Goal: Task Accomplishment & Management: Use online tool/utility

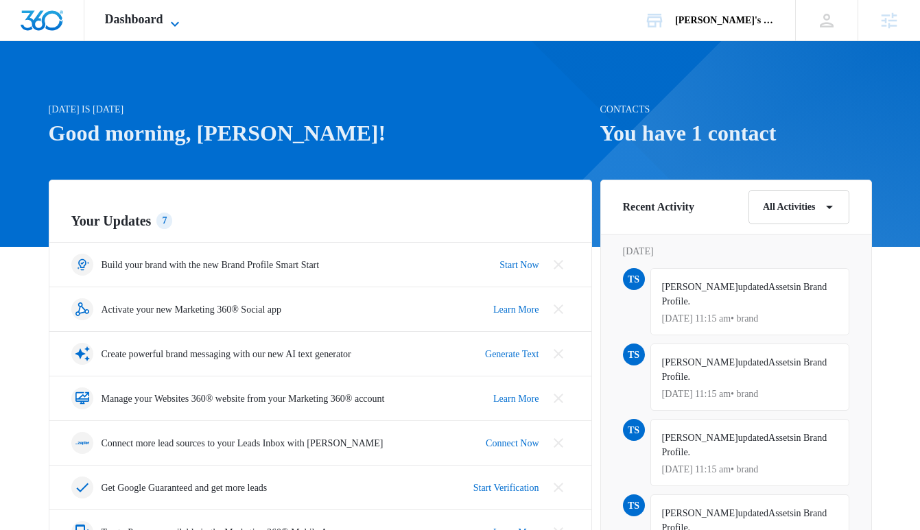
click at [141, 14] on span "Dashboard" at bounding box center [134, 19] width 58 height 14
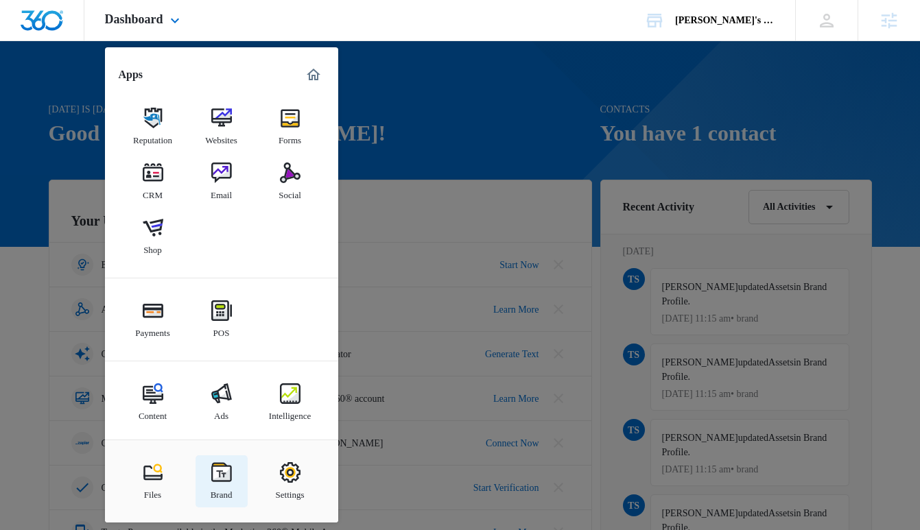
click at [220, 473] on img at bounding box center [221, 472] width 21 height 21
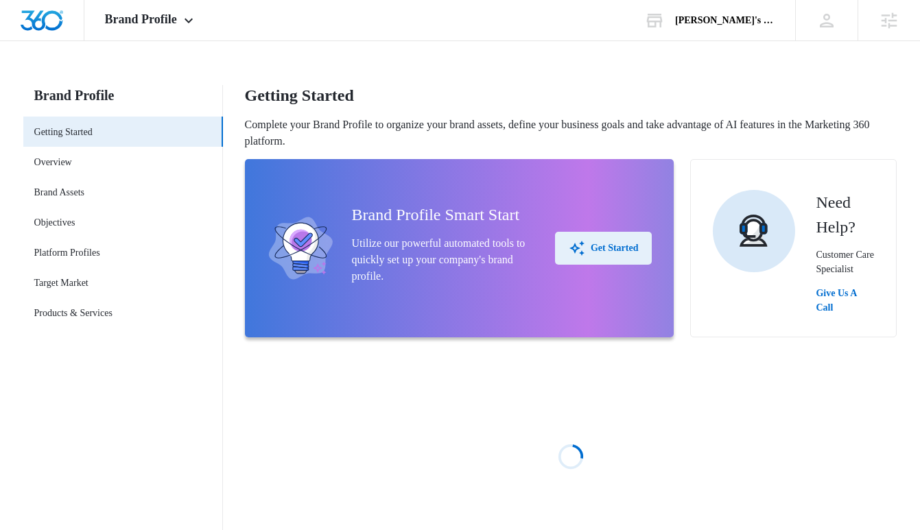
click at [583, 257] on div "Get Started" at bounding box center [604, 248] width 70 height 16
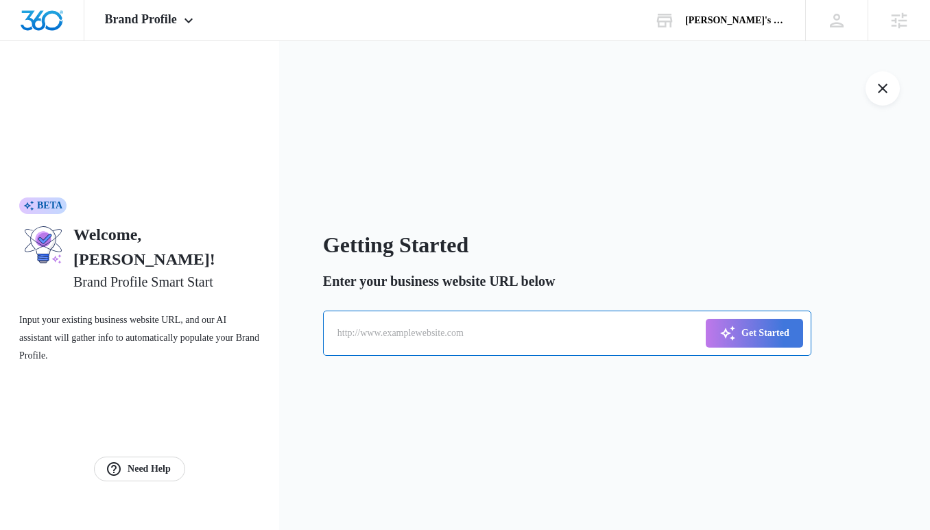
click at [510, 331] on input "text" at bounding box center [567, 333] width 488 height 45
paste input "[URL][DOMAIN_NAME]"
type input "[URL][DOMAIN_NAME]"
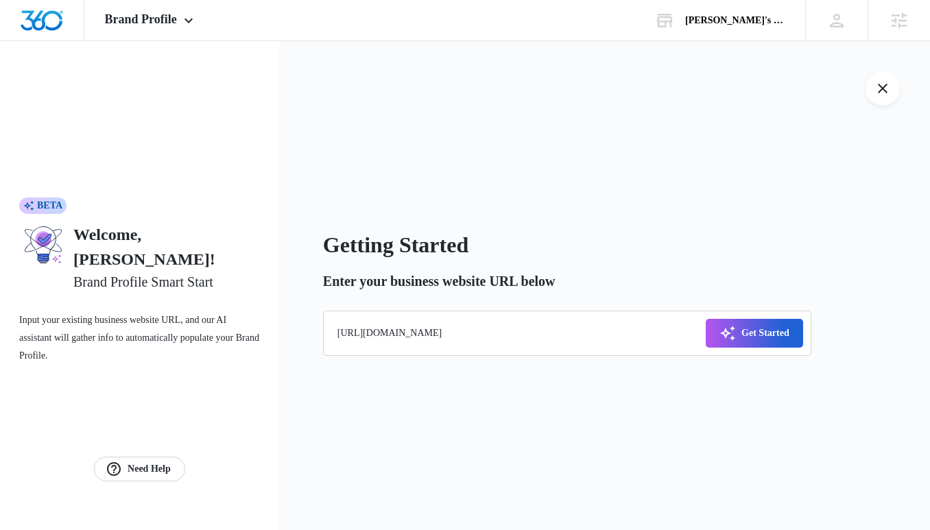
click at [767, 329] on div "Get Started" at bounding box center [755, 333] width 70 height 16
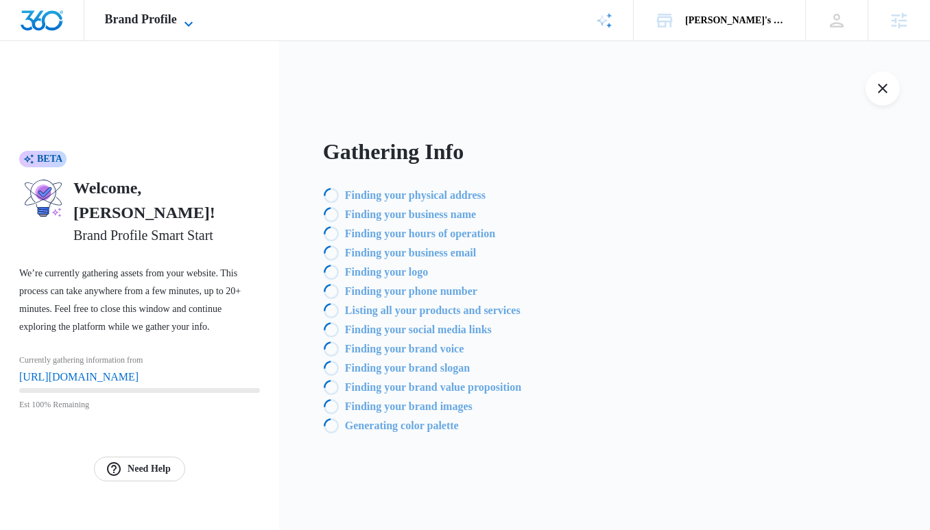
click at [171, 15] on span "Brand Profile" at bounding box center [141, 19] width 72 height 14
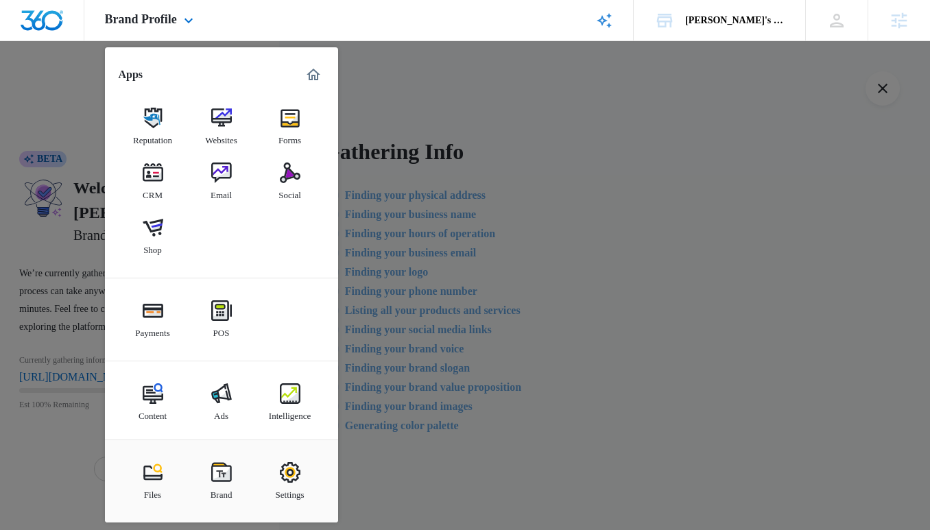
click at [309, 70] on img "Marketing 360® Dashboard" at bounding box center [313, 75] width 16 height 16
